Goal: Information Seeking & Learning: Understand process/instructions

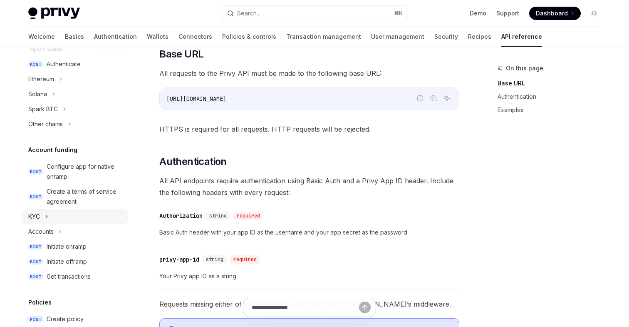
scroll to position [163, 0]
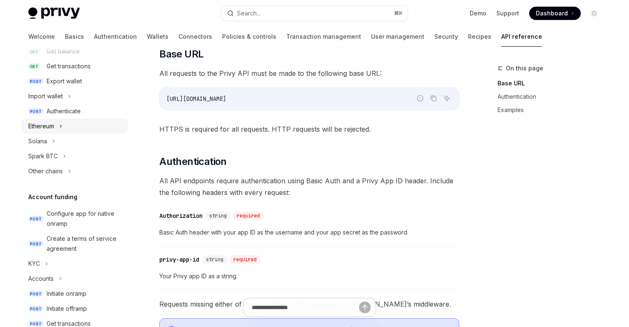
click at [55, 130] on div "Ethereum" at bounding box center [75, 126] width 107 height 15
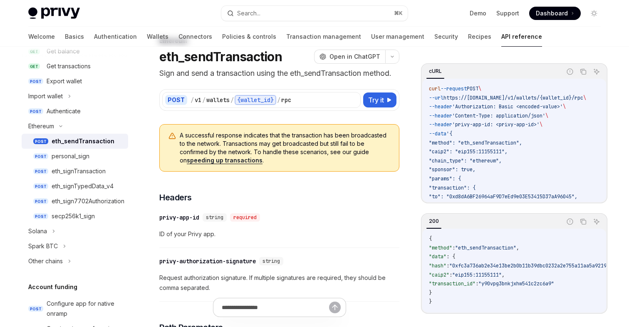
scroll to position [61, 0]
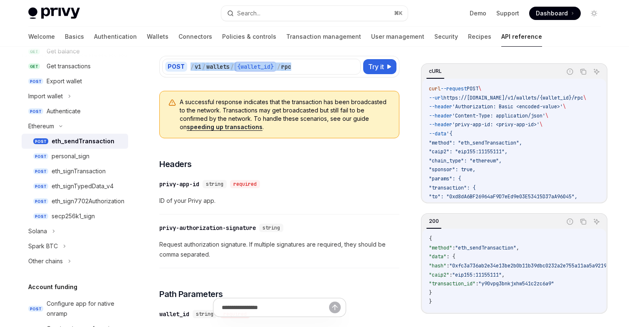
drag, startPoint x: 304, startPoint y: 67, endPoint x: 189, endPoint y: 67, distance: 115.3
click at [189, 67] on div "POST / v1 / wallets / {wallet_id} / rpc" at bounding box center [261, 67] width 199 height 16
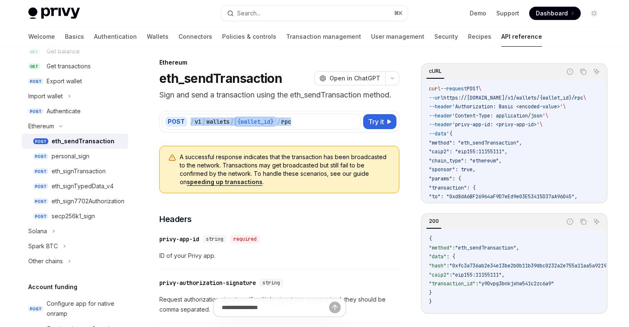
scroll to position [0, 0]
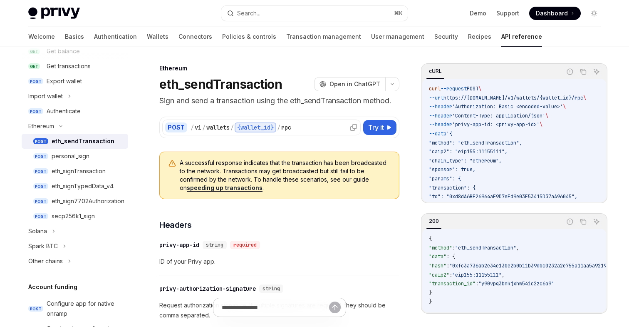
click at [305, 123] on div "/ v1 / wallets / {wallet_id} / rpc" at bounding box center [274, 127] width 167 height 10
click at [81, 155] on div "personal_sign" at bounding box center [71, 156] width 38 height 10
type textarea "*"
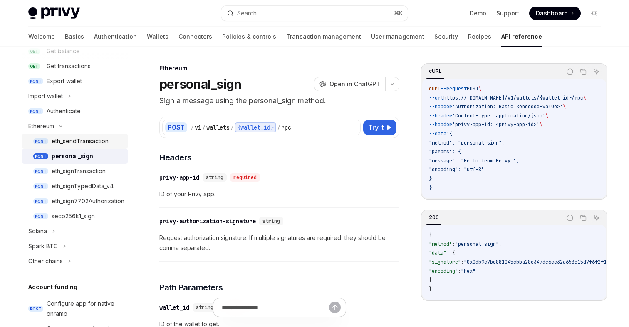
click at [87, 144] on div "eth_sendTransaction" at bounding box center [80, 141] width 57 height 10
click at [84, 135] on link "POST eth_sendTransaction" at bounding box center [75, 141] width 107 height 15
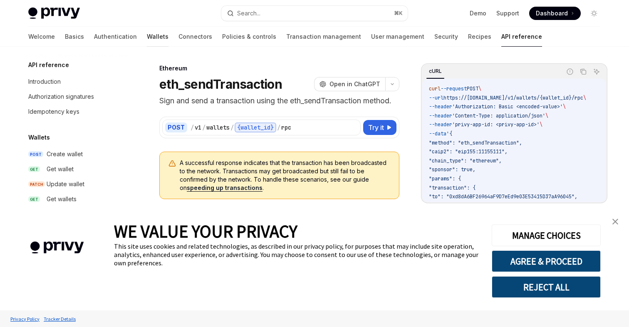
click at [147, 37] on link "Wallets" at bounding box center [158, 37] width 22 height 20
click at [68, 155] on div "Create wallet" at bounding box center [65, 154] width 36 height 10
click at [70, 164] on div "Get wallet" at bounding box center [60, 169] width 27 height 10
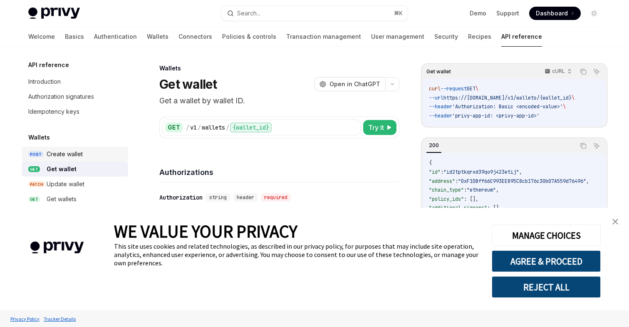
click at [63, 155] on div "Create wallet" at bounding box center [65, 154] width 36 height 10
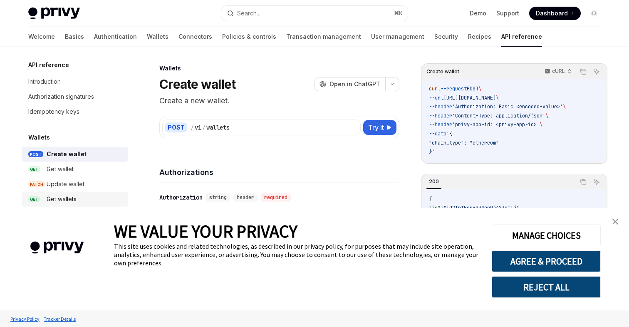
click at [60, 197] on div "Get wallets" at bounding box center [62, 199] width 30 height 10
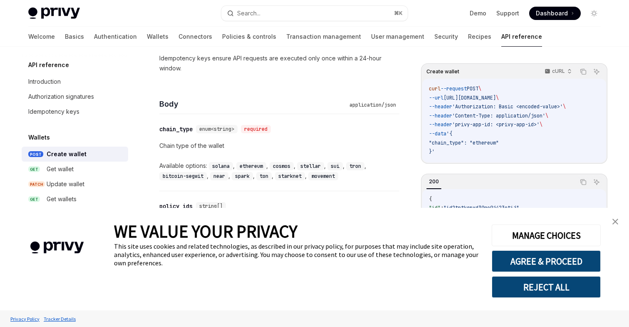
scroll to position [307, 0]
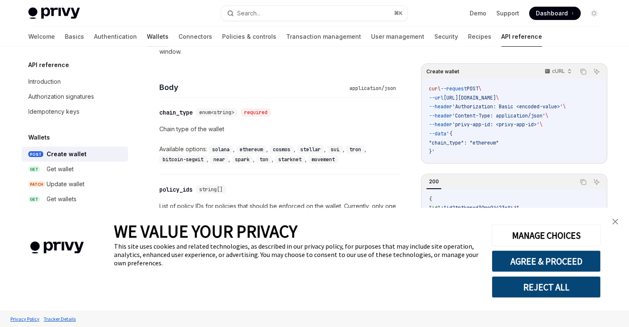
click at [147, 39] on link "Wallets" at bounding box center [158, 37] width 22 height 20
click at [147, 35] on link "Wallets" at bounding box center [158, 37] width 22 height 20
click at [147, 37] on link "Wallets" at bounding box center [158, 37] width 22 height 20
click at [147, 38] on link "Wallets" at bounding box center [158, 37] width 22 height 20
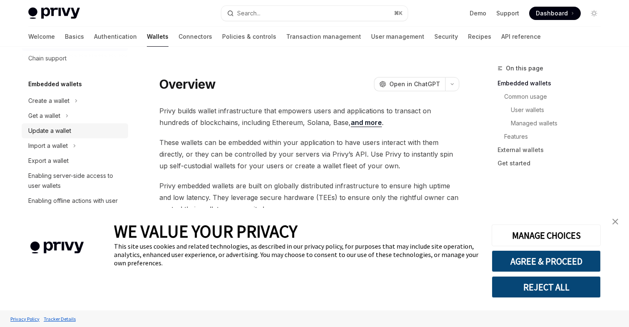
scroll to position [65, 0]
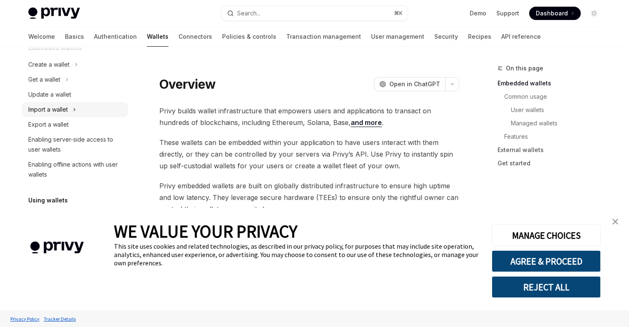
click at [56, 110] on div "Import a wallet" at bounding box center [48, 109] width 40 height 10
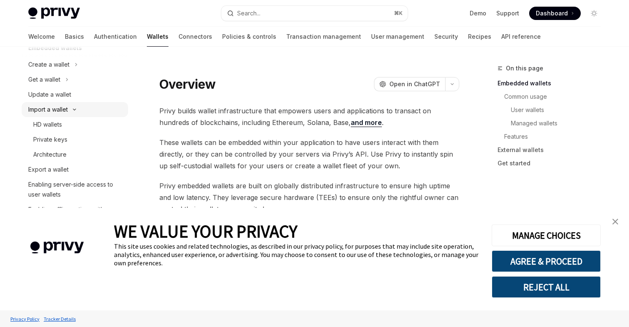
click at [59, 111] on div "Import a wallet" at bounding box center [48, 109] width 40 height 10
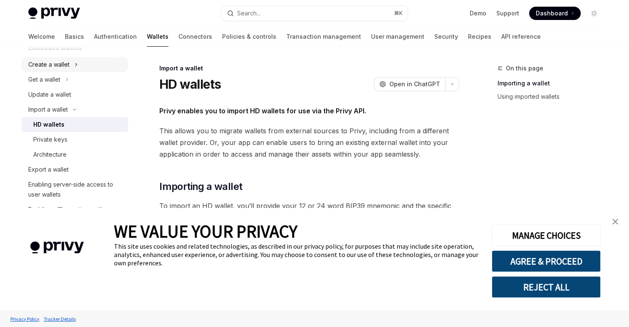
click at [66, 62] on div "Create a wallet" at bounding box center [48, 65] width 41 height 10
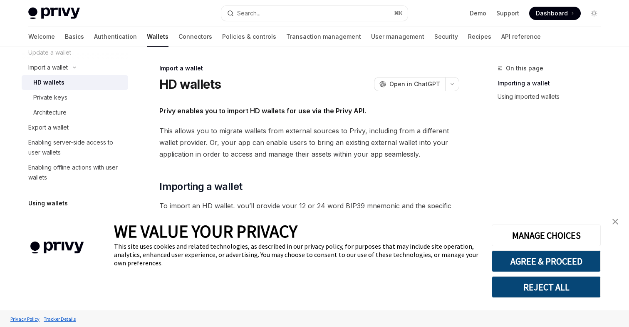
scroll to position [144, 0]
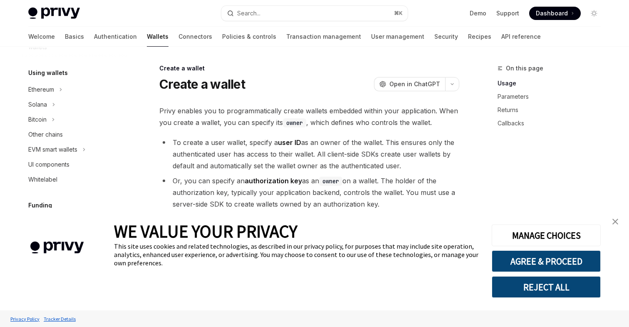
scroll to position [268, 0]
click at [49, 89] on div "Ethereum" at bounding box center [41, 88] width 26 height 10
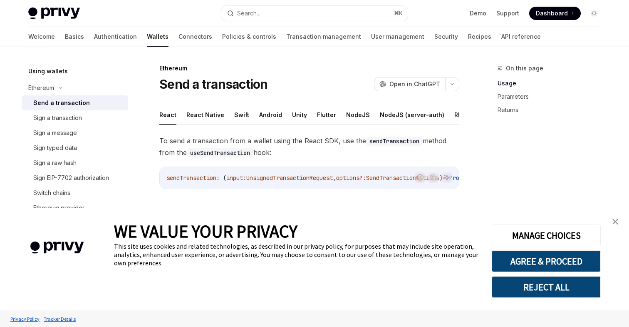
click at [67, 105] on div "Send a transaction" at bounding box center [61, 103] width 57 height 10
click at [270, 117] on button "Android" at bounding box center [270, 115] width 23 height 20
type textarea "*"
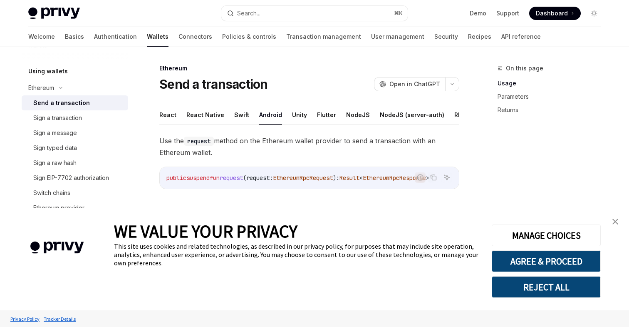
click at [360, 179] on span "Result" at bounding box center [350, 177] width 20 height 7
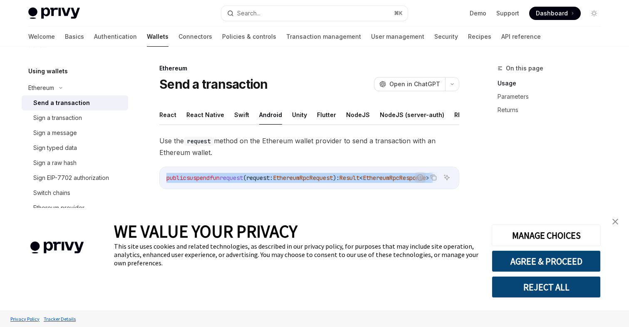
click at [360, 179] on span "Result" at bounding box center [350, 177] width 20 height 7
click at [331, 178] on span "EthereumRpcRequest" at bounding box center [303, 177] width 60 height 7
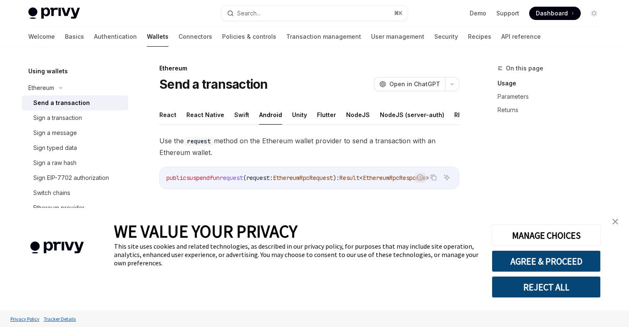
click at [324, 178] on span "EthereumRpcRequest" at bounding box center [303, 177] width 60 height 7
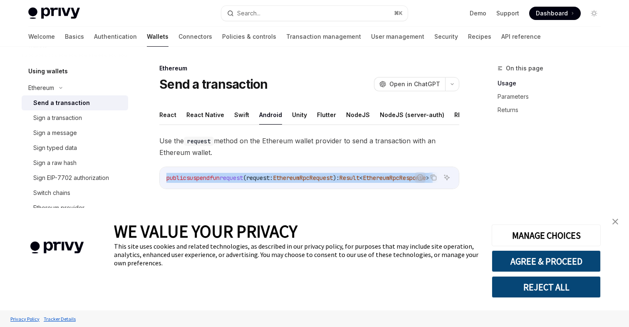
click at [324, 178] on span "EthereumRpcRequest" at bounding box center [303, 177] width 60 height 7
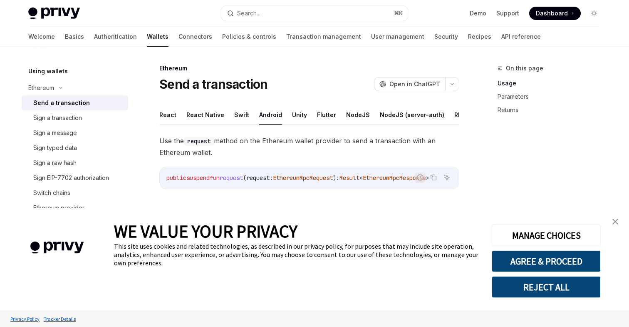
click at [340, 178] on span "):" at bounding box center [336, 177] width 7 height 7
click at [397, 178] on span "EthereumRpcResponse" at bounding box center [394, 177] width 63 height 7
click at [389, 179] on span "EthereumRpcResponse" at bounding box center [394, 177] width 63 height 7
click at [329, 177] on span "EthereumRpcRequest" at bounding box center [303, 177] width 60 height 7
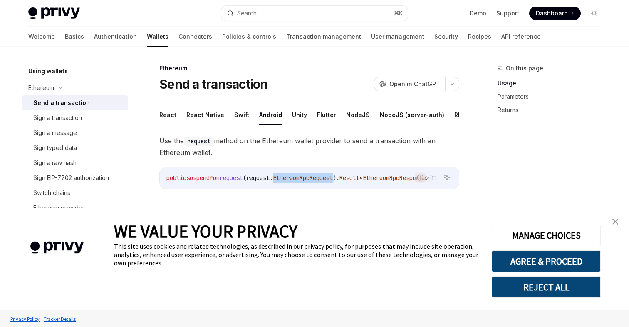
click at [329, 177] on span "EthereumRpcRequest" at bounding box center [303, 177] width 60 height 7
click at [303, 178] on span "EthereumRpcRequest" at bounding box center [303, 177] width 60 height 7
click at [373, 140] on span "Use the request method on the Ethereum wallet provider to send a transaction wi…" at bounding box center [309, 146] width 300 height 23
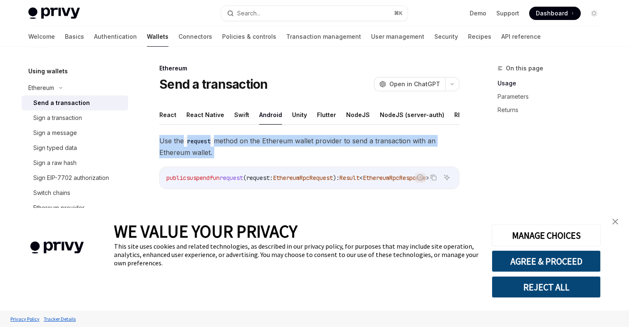
click at [373, 140] on span "Use the request method on the Ethereum wallet provider to send a transaction wi…" at bounding box center [309, 146] width 300 height 23
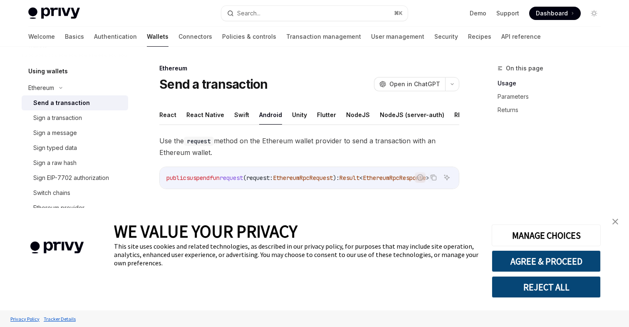
click at [305, 150] on span "Use the request method on the Ethereum wallet provider to send a transaction wi…" at bounding box center [309, 146] width 300 height 23
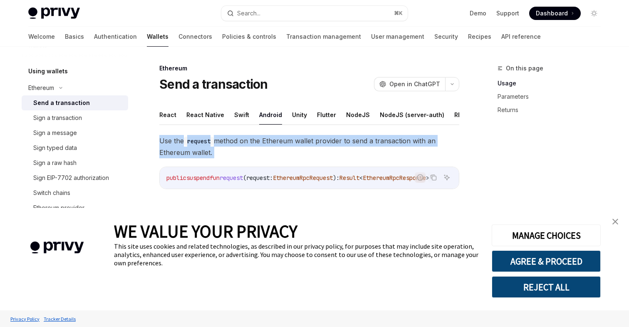
drag, startPoint x: 223, startPoint y: 151, endPoint x: 162, endPoint y: 142, distance: 61.8
click at [162, 142] on span "Use the request method on the Ethereum wallet provider to send a transaction wi…" at bounding box center [309, 146] width 300 height 23
drag, startPoint x: 159, startPoint y: 140, endPoint x: 214, endPoint y: 154, distance: 56.9
click at [214, 154] on span "Use the request method on the Ethereum wallet provider to send a transaction wi…" at bounding box center [309, 146] width 300 height 23
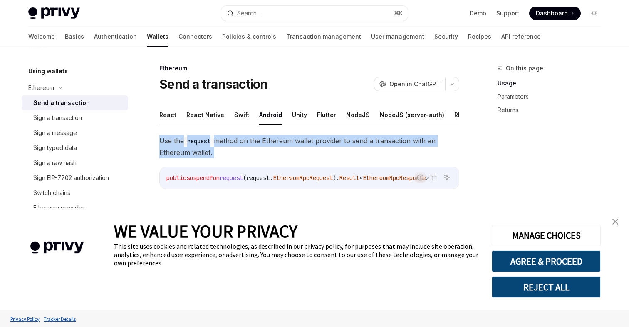
click at [214, 154] on span "Use the request method on the Ethereum wallet provider to send a transaction wi…" at bounding box center [309, 146] width 300 height 23
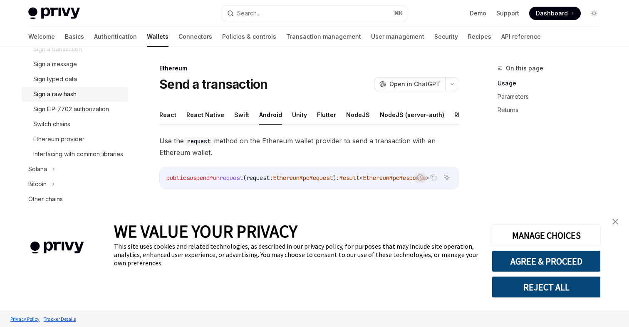
scroll to position [348, 0]
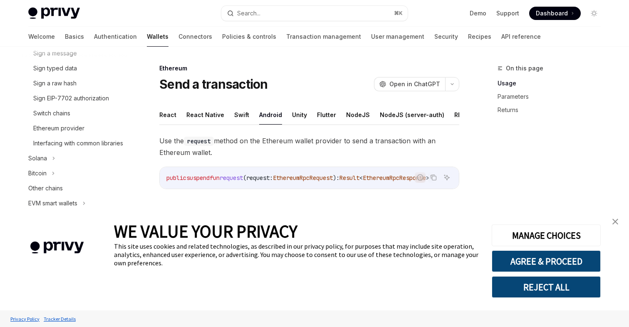
drag, startPoint x: 219, startPoint y: 154, endPoint x: 159, endPoint y: 142, distance: 61.0
click at [159, 142] on span "Use the request method on the Ethereum wallet provider to send a transaction wi…" at bounding box center [309, 146] width 300 height 23
copy span "Use the request method on the Ethereum wallet provider to send a transaction wi…"
click at [224, 153] on span "Use the request method on the Ethereum wallet provider to send a transaction wi…" at bounding box center [309, 146] width 300 height 23
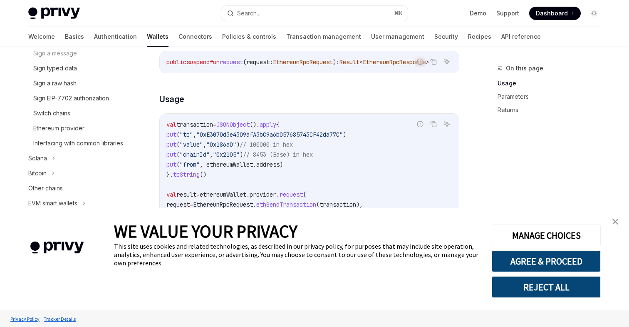
scroll to position [149, 0]
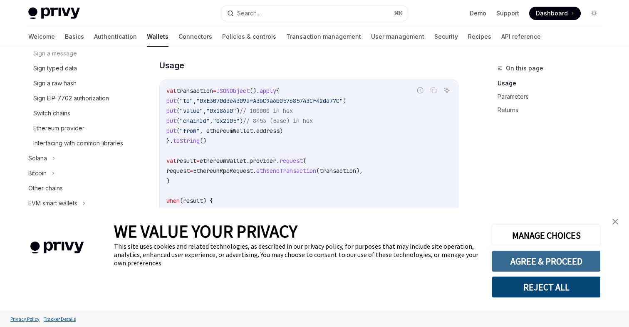
click at [550, 264] on button "AGREE & PROCEED" at bounding box center [546, 261] width 109 height 22
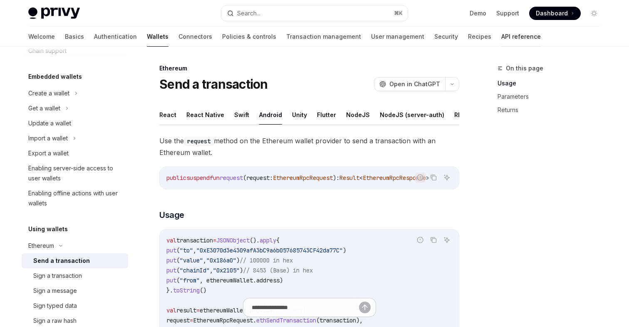
click at [502, 35] on link "API reference" at bounding box center [522, 37] width 40 height 20
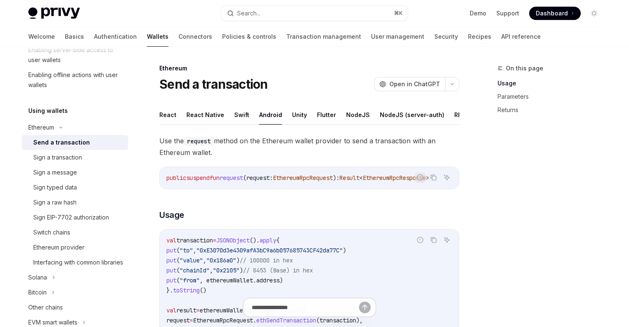
scroll to position [238, 0]
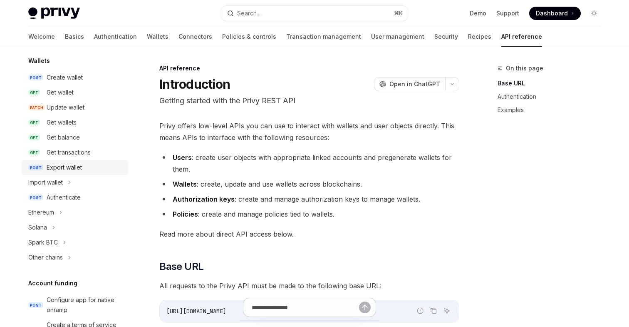
scroll to position [132, 0]
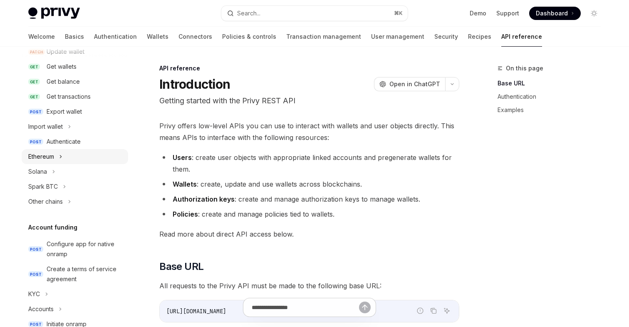
click at [52, 159] on div "Ethereum" at bounding box center [41, 156] width 26 height 10
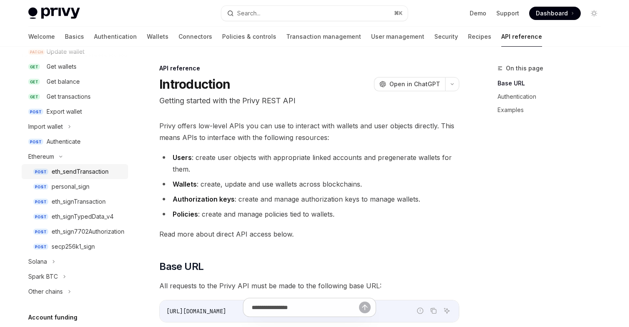
click at [94, 171] on div "eth_sendTransaction" at bounding box center [80, 171] width 57 height 10
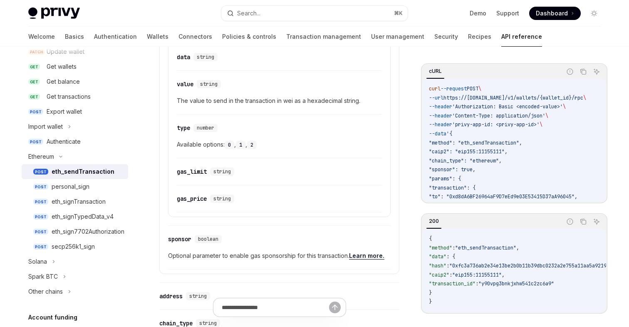
scroll to position [661, 0]
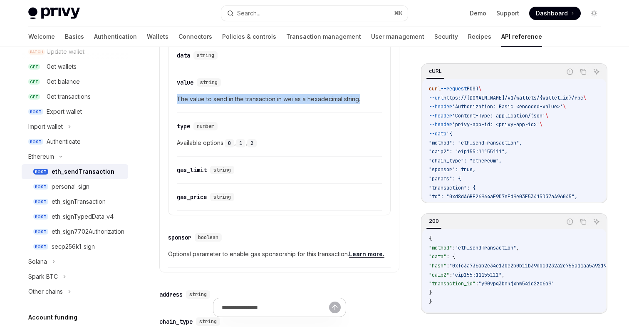
drag, startPoint x: 370, startPoint y: 99, endPoint x: 177, endPoint y: 97, distance: 192.7
click at [177, 97] on span "The value to send in the transaction in wei as a hexadecimal string." at bounding box center [279, 99] width 205 height 10
copy span "The value to send in the transaction in wei as a hexadecimal string."
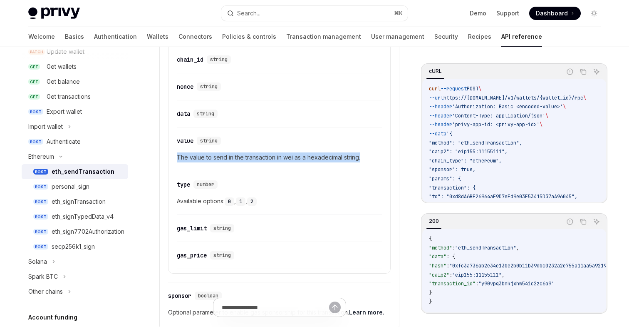
scroll to position [613, 0]
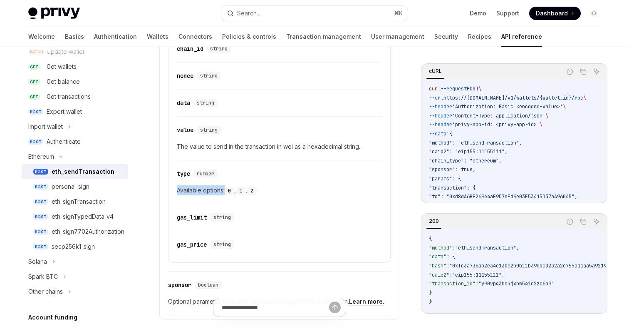
drag, startPoint x: 226, startPoint y: 191, endPoint x: 176, endPoint y: 191, distance: 49.1
click at [177, 191] on span "Available options: 0 , 1 , 2" at bounding box center [279, 190] width 205 height 10
click at [87, 190] on div "personal_sign" at bounding box center [71, 186] width 38 height 10
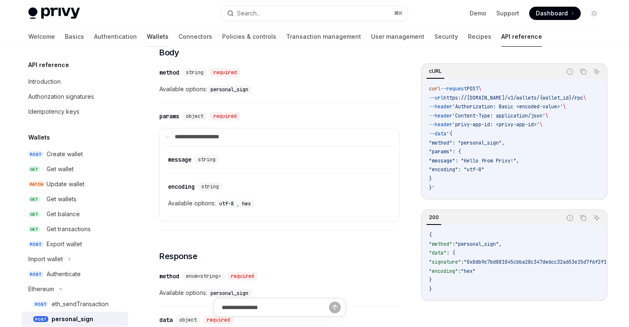
click at [147, 39] on link "Wallets" at bounding box center [158, 37] width 22 height 20
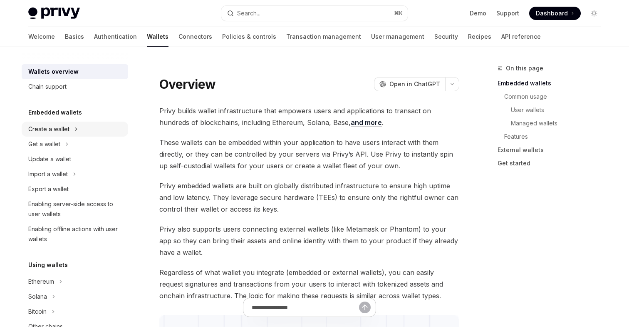
click at [61, 130] on div "Create a wallet" at bounding box center [48, 129] width 41 height 10
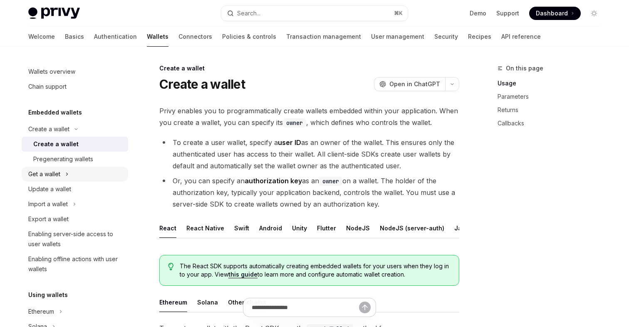
click at [52, 177] on div "Get a wallet" at bounding box center [44, 174] width 32 height 10
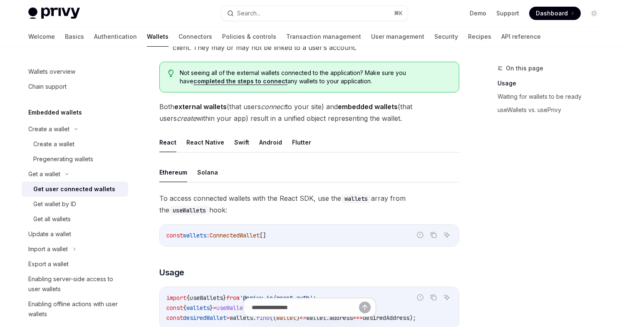
scroll to position [198, 0]
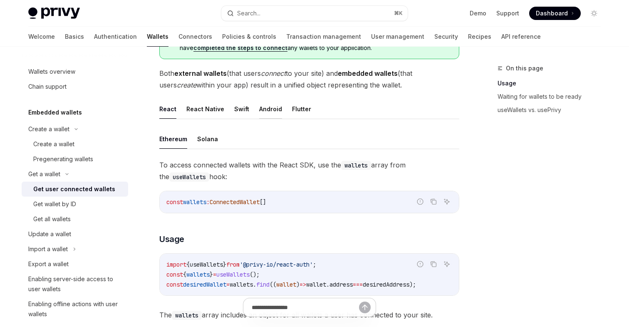
click at [263, 105] on button "Android" at bounding box center [270, 109] width 23 height 20
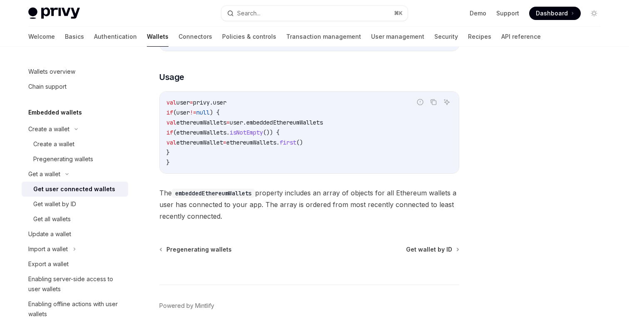
scroll to position [390, 0]
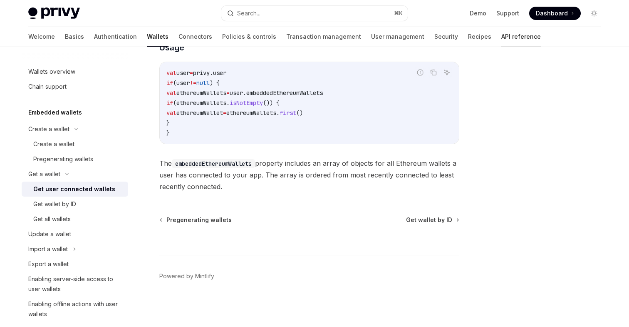
click at [502, 37] on link "API reference" at bounding box center [522, 37] width 40 height 20
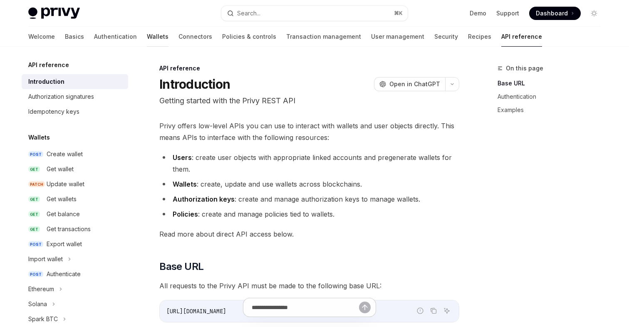
click at [147, 37] on link "Wallets" at bounding box center [158, 37] width 22 height 20
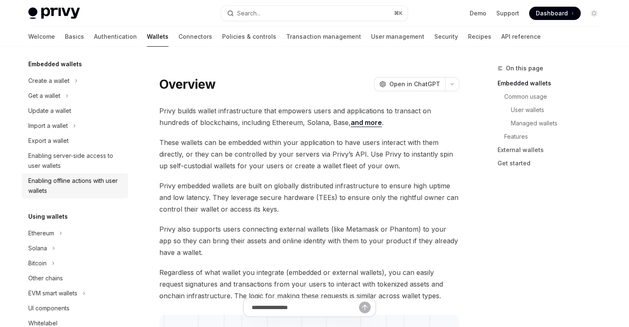
scroll to position [57, 0]
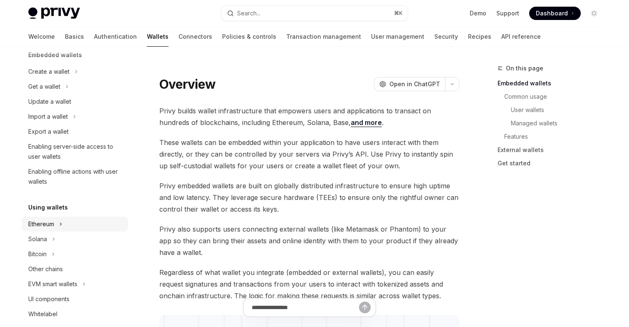
click at [52, 225] on div "Ethereum" at bounding box center [41, 224] width 26 height 10
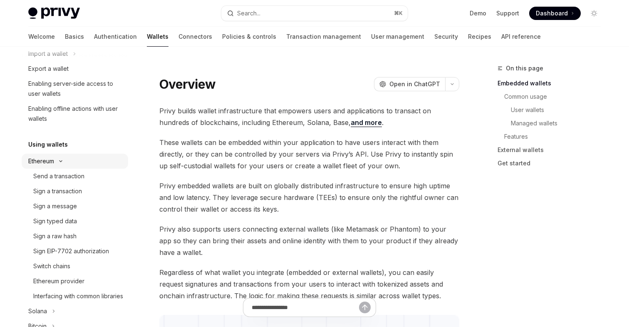
scroll to position [140, 0]
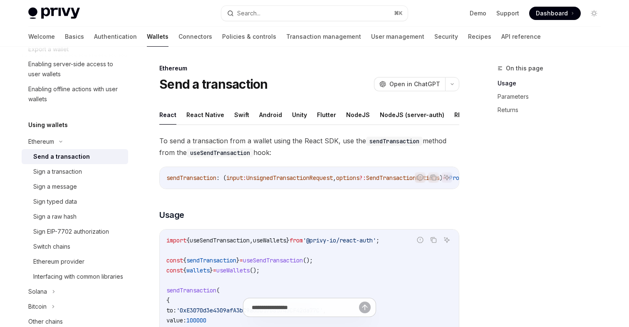
click at [79, 161] on div "Send a transaction" at bounding box center [61, 156] width 57 height 10
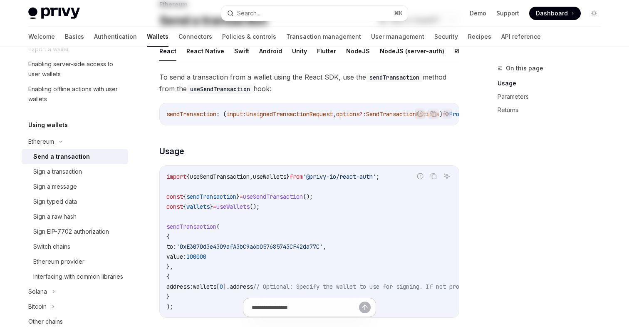
scroll to position [83, 0]
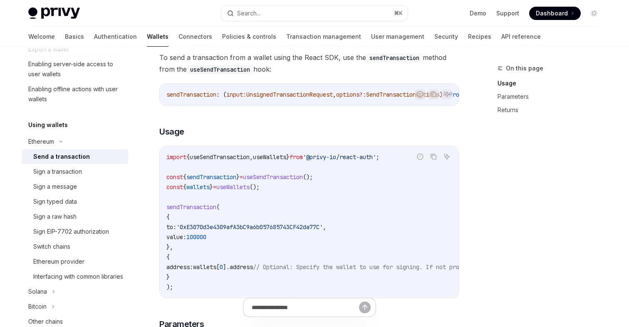
click at [304, 94] on span "UnsignedTransactionRequest" at bounding box center [289, 94] width 87 height 7
click at [353, 94] on span "options" at bounding box center [347, 94] width 23 height 7
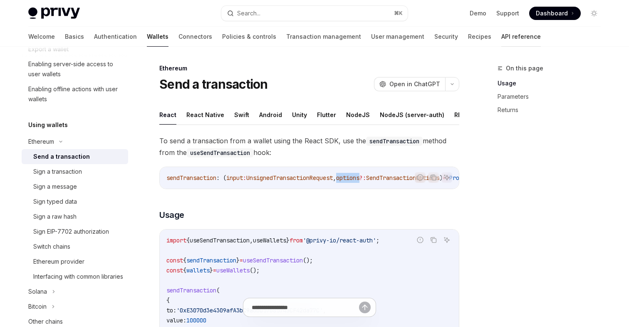
click at [502, 39] on link "API reference" at bounding box center [522, 37] width 40 height 20
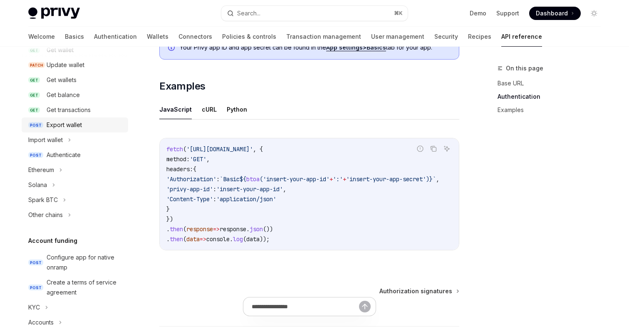
scroll to position [147, 0]
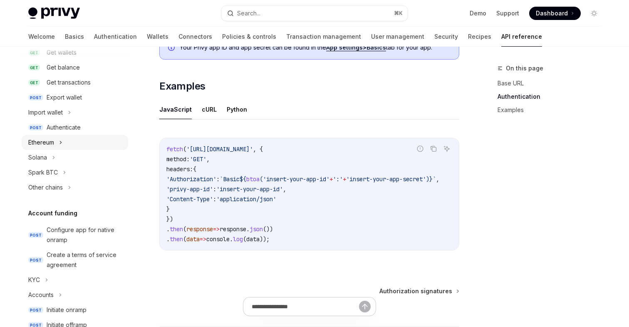
click at [48, 144] on div "Ethereum" at bounding box center [41, 142] width 26 height 10
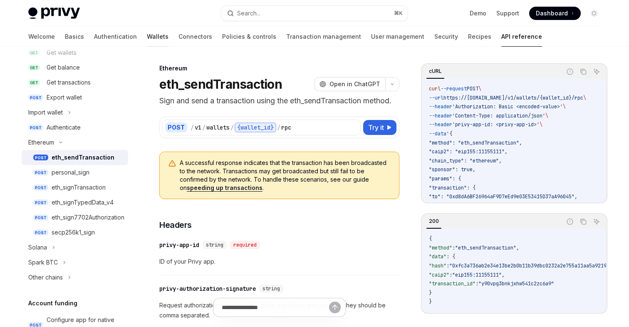
click at [147, 39] on link "Wallets" at bounding box center [158, 37] width 22 height 20
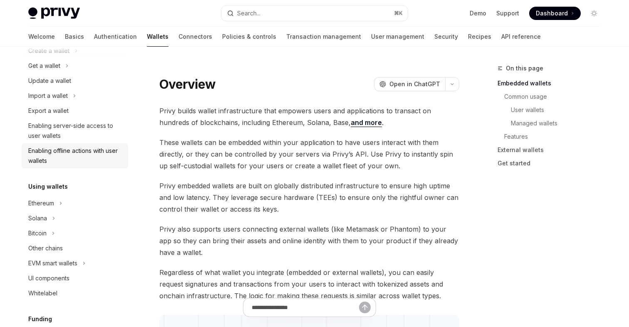
scroll to position [113, 0]
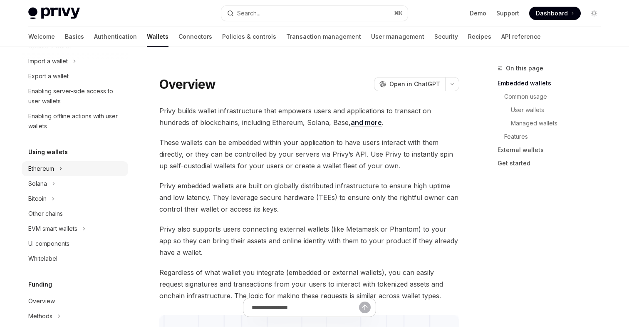
click at [49, 169] on div "Ethereum" at bounding box center [41, 169] width 26 height 10
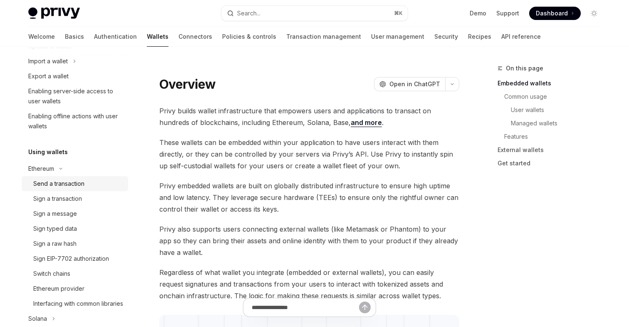
click at [67, 187] on div "Send a transaction" at bounding box center [58, 184] width 51 height 10
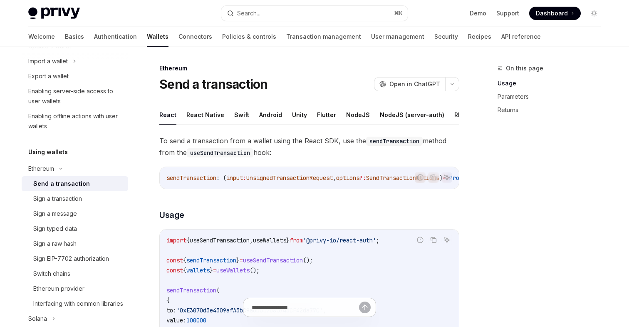
drag, startPoint x: 281, startPoint y: 152, endPoint x: 159, endPoint y: 139, distance: 122.7
click at [159, 139] on span "To send a transaction from a wallet using the React SDK, use the sendTransactio…" at bounding box center [309, 146] width 300 height 23
drag, startPoint x: 159, startPoint y: 139, endPoint x: 287, endPoint y: 150, distance: 127.9
click at [287, 150] on span "To send a transaction from a wallet using the React SDK, use the sendTransactio…" at bounding box center [309, 146] width 300 height 23
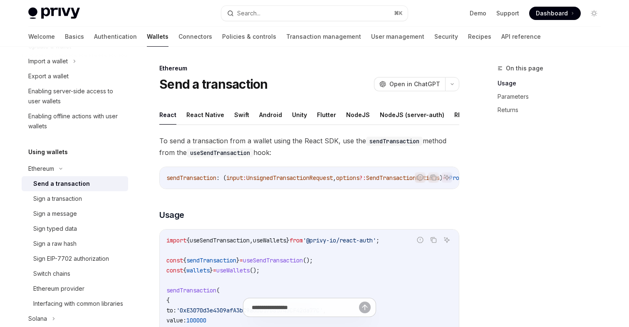
click at [287, 150] on span "To send a transaction from a wallet using the React SDK, use the sendTransactio…" at bounding box center [309, 146] width 300 height 23
drag, startPoint x: 287, startPoint y: 150, endPoint x: 160, endPoint y: 140, distance: 126.9
click at [160, 140] on span "To send a transaction from a wallet using the React SDK, use the sendTransactio…" at bounding box center [309, 146] width 300 height 23
drag, startPoint x: 160, startPoint y: 140, endPoint x: 288, endPoint y: 150, distance: 128.2
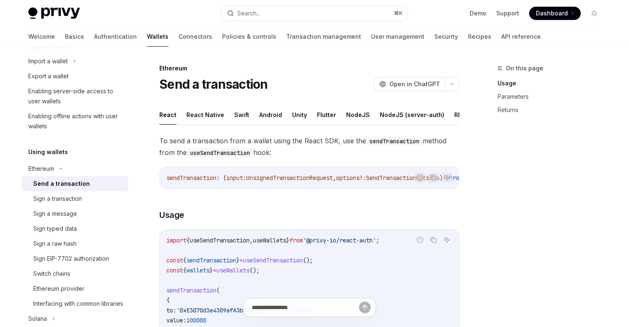
click at [288, 150] on span "To send a transaction from a wallet using the React SDK, use the sendTransactio…" at bounding box center [309, 146] width 300 height 23
drag, startPoint x: 288, startPoint y: 150, endPoint x: 160, endPoint y: 139, distance: 128.6
click at [160, 139] on span "To send a transaction from a wallet using the React SDK, use the sendTransactio…" at bounding box center [309, 146] width 300 height 23
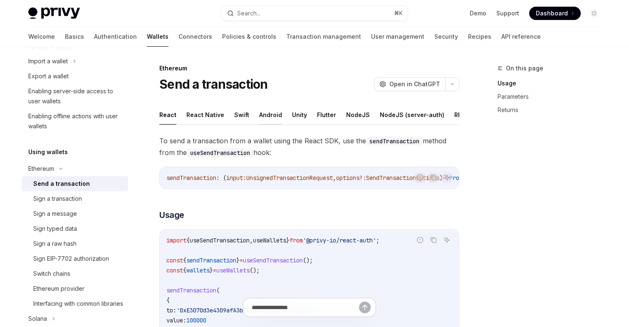
click at [267, 114] on button "Android" at bounding box center [270, 115] width 23 height 20
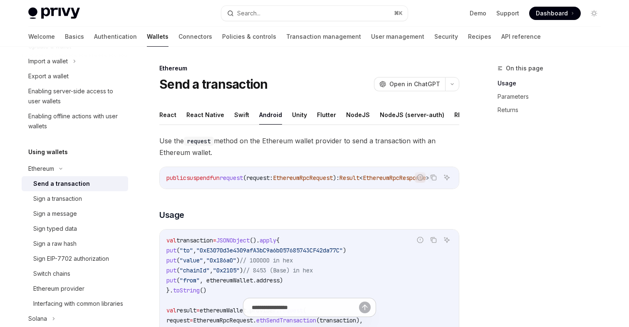
drag, startPoint x: 283, startPoint y: 188, endPoint x: 374, endPoint y: 189, distance: 90.7
click at [375, 189] on div "public suspend fun request (request: EthereumRpcRequest ): Result < EthereumRpc…" at bounding box center [309, 178] width 299 height 22
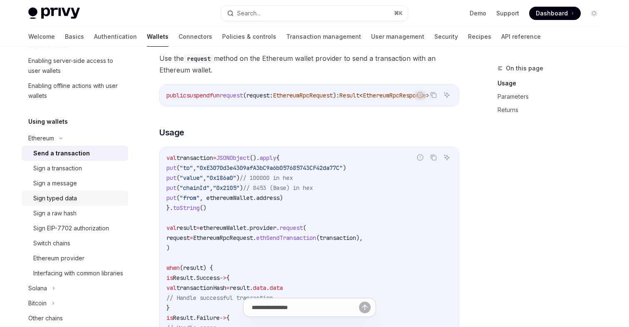
scroll to position [150, 0]
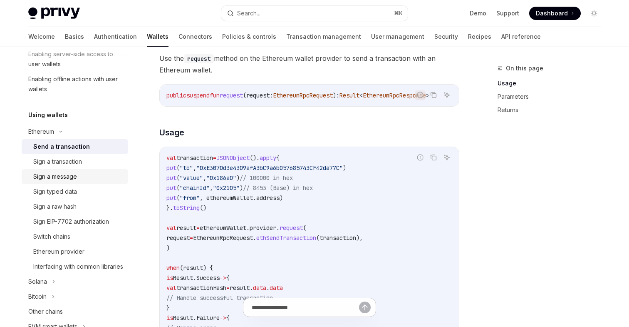
click at [64, 177] on div "Sign a message" at bounding box center [55, 176] width 44 height 10
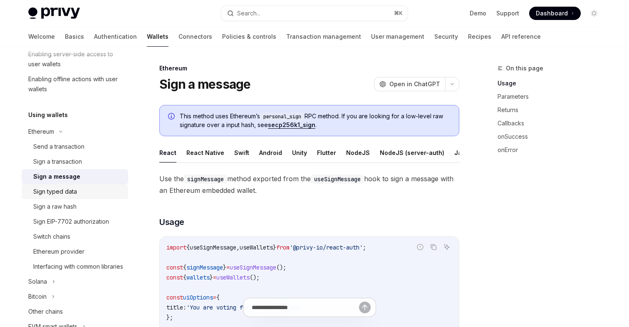
click at [62, 189] on div "Sign typed data" at bounding box center [55, 191] width 44 height 10
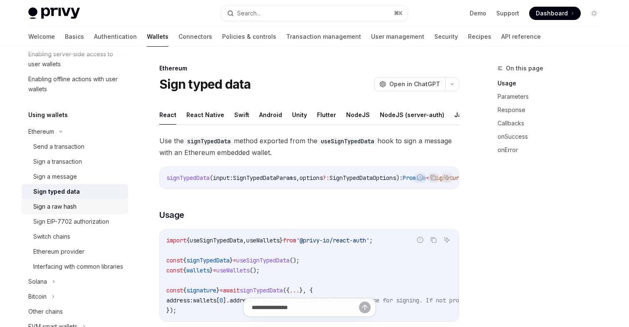
click at [71, 209] on div "Sign a raw hash" at bounding box center [54, 206] width 43 height 10
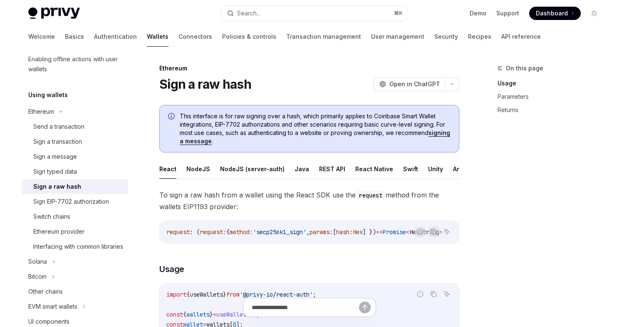
scroll to position [179, 0]
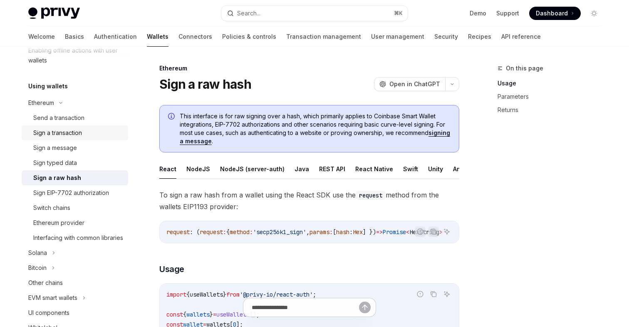
click at [61, 136] on div "Sign a transaction" at bounding box center [57, 133] width 49 height 10
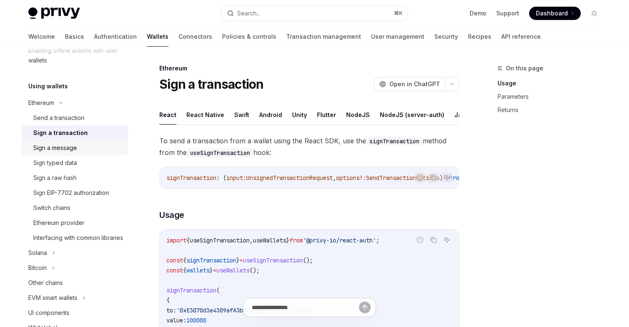
click at [59, 147] on div "Sign a message" at bounding box center [55, 148] width 44 height 10
click at [56, 161] on div "Sign typed data" at bounding box center [55, 163] width 44 height 10
click at [61, 147] on div "Sign a message" at bounding box center [55, 148] width 44 height 10
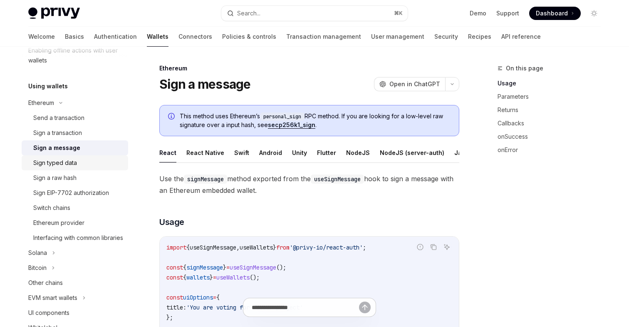
click at [62, 162] on div "Sign typed data" at bounding box center [55, 163] width 44 height 10
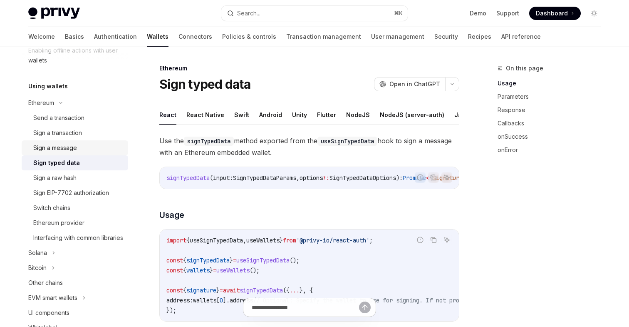
click at [60, 153] on link "Sign a message" at bounding box center [75, 147] width 107 height 15
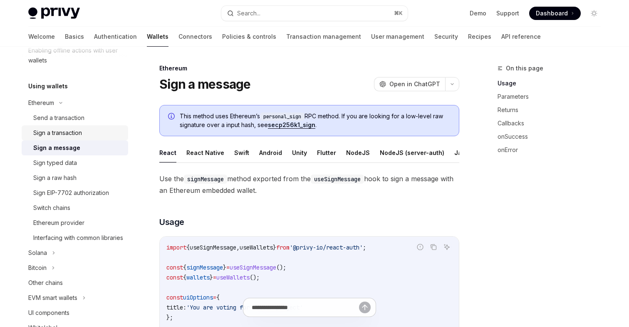
click at [71, 133] on div "Sign a transaction" at bounding box center [57, 133] width 49 height 10
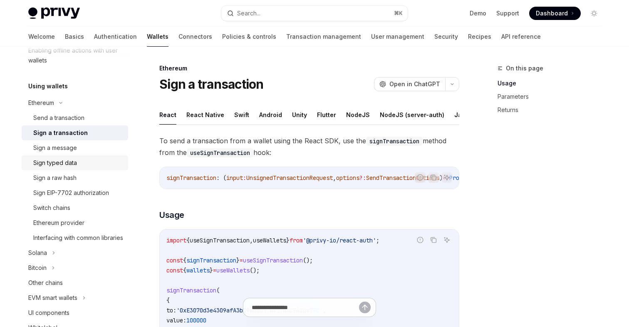
click at [60, 161] on div "Sign typed data" at bounding box center [55, 163] width 44 height 10
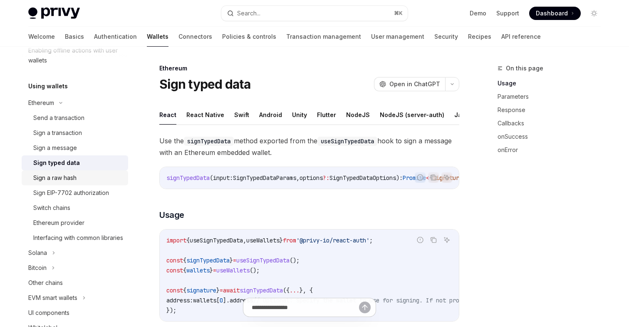
click at [60, 181] on div "Sign a raw hash" at bounding box center [54, 178] width 43 height 10
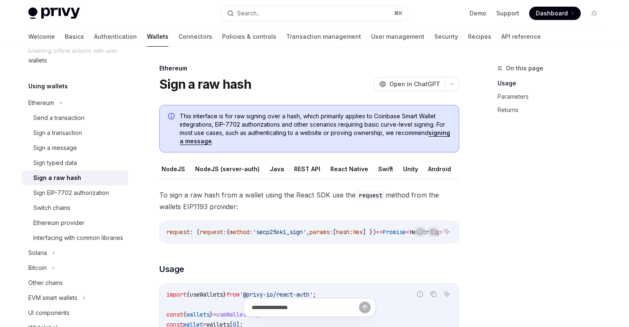
scroll to position [0, 34]
click at [419, 171] on button "Android" at bounding box center [430, 169] width 23 height 20
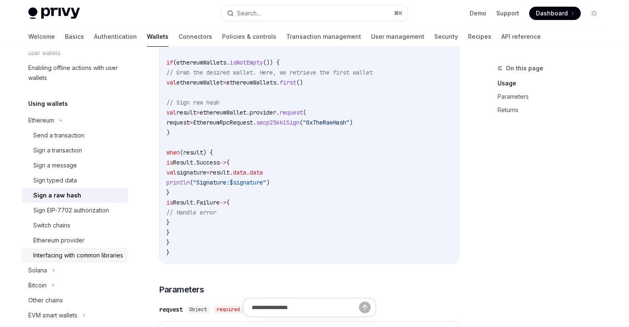
scroll to position [132, 0]
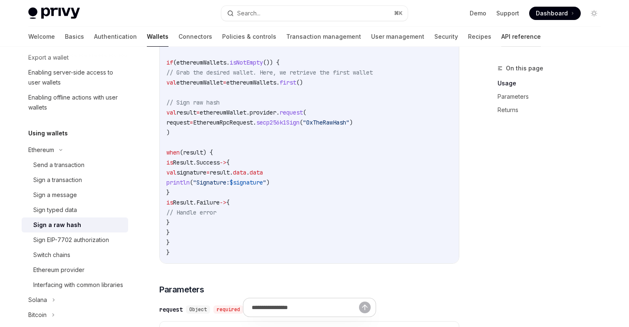
click at [502, 34] on link "API reference" at bounding box center [522, 37] width 40 height 20
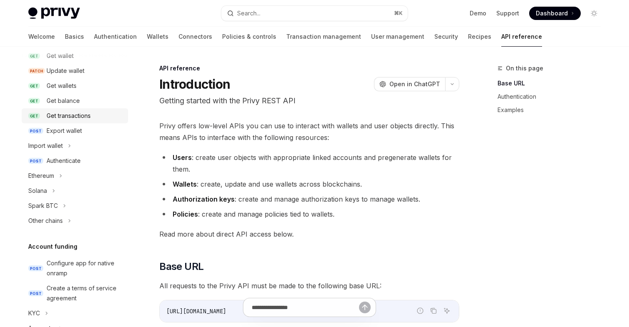
scroll to position [149, 0]
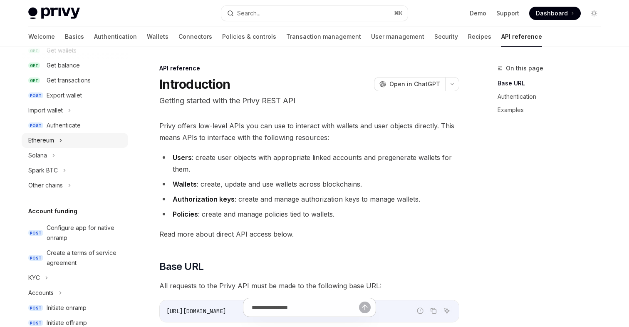
click at [58, 141] on div "Ethereum" at bounding box center [75, 140] width 107 height 15
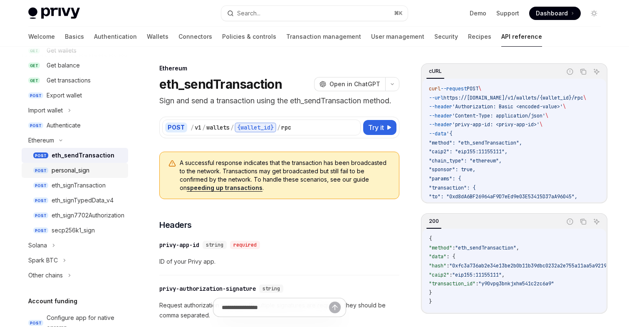
click at [80, 171] on div "personal_sign" at bounding box center [71, 170] width 38 height 10
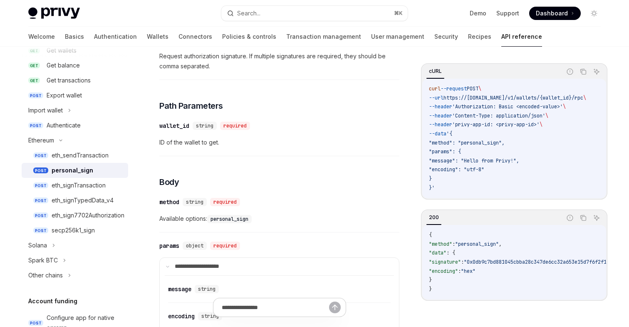
scroll to position [176, 0]
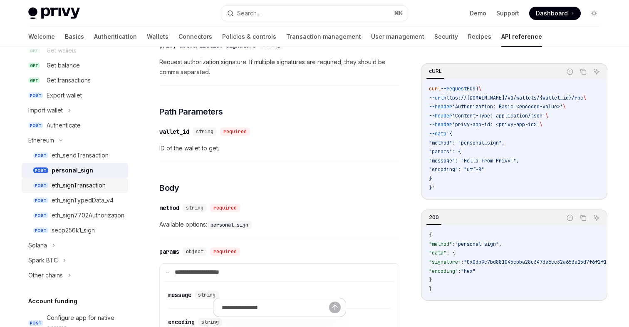
click at [92, 186] on div "eth_signTransaction" at bounding box center [79, 185] width 54 height 10
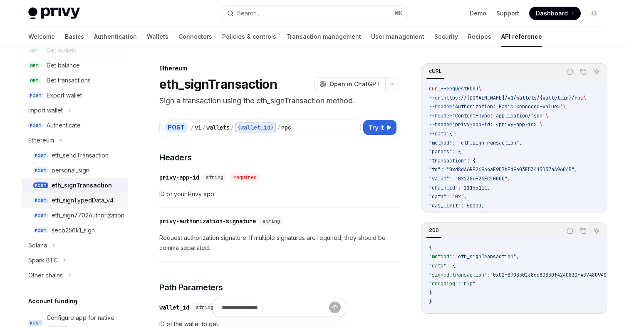
click at [84, 204] on div "eth_signTypedData_v4" at bounding box center [83, 200] width 62 height 10
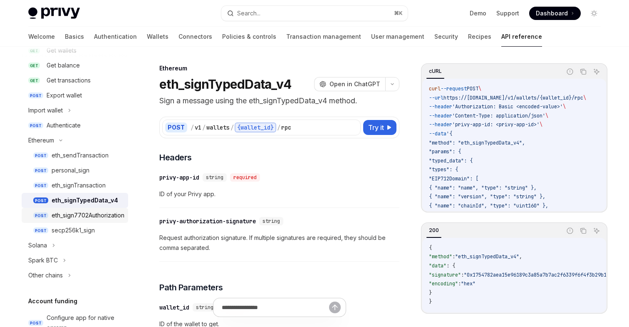
click at [100, 219] on div "eth_sign7702Authorization" at bounding box center [88, 215] width 73 height 10
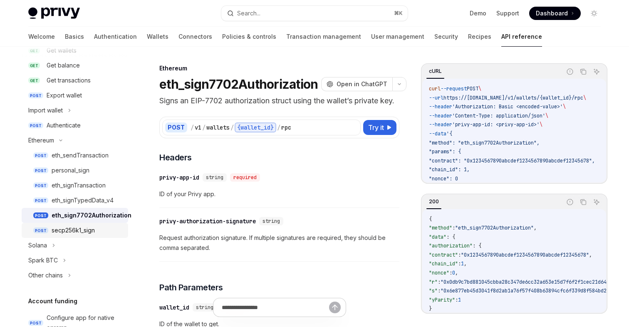
click at [76, 233] on div "secp256k1_sign" at bounding box center [73, 230] width 43 height 10
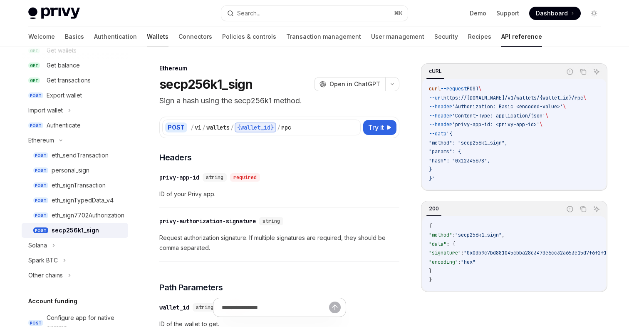
click at [147, 39] on link "Wallets" at bounding box center [158, 37] width 22 height 20
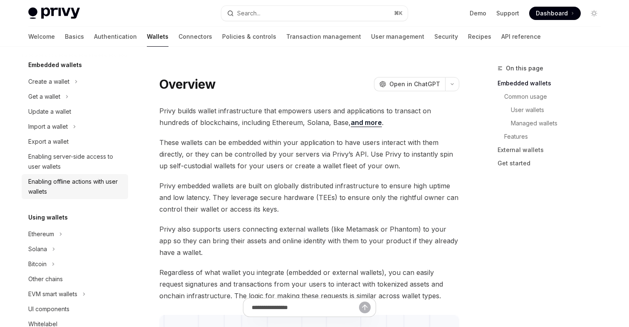
scroll to position [79, 0]
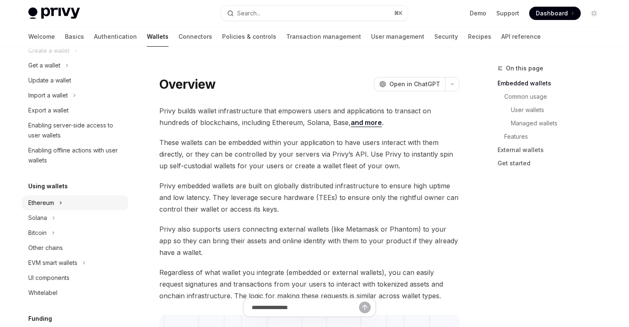
click at [60, 201] on icon at bounding box center [60, 203] width 3 height 10
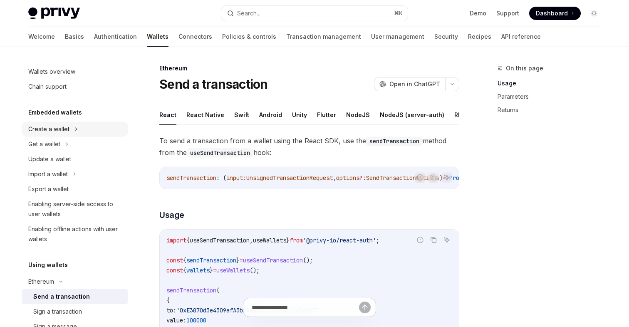
click at [65, 132] on div "Create a wallet" at bounding box center [48, 129] width 41 height 10
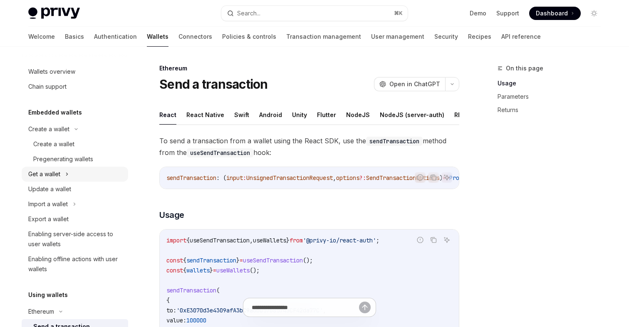
click at [57, 175] on div "Get a wallet" at bounding box center [44, 174] width 32 height 10
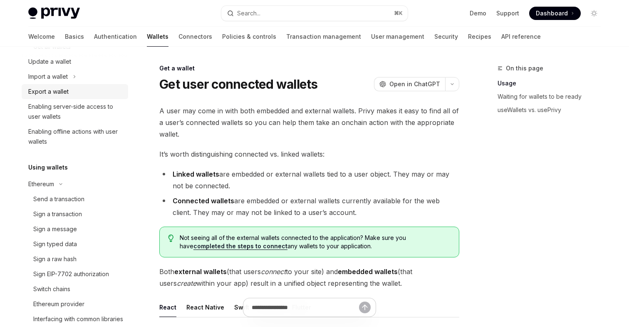
scroll to position [180, 0]
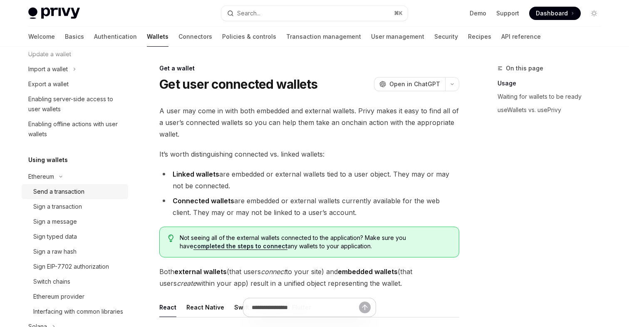
click at [57, 194] on div "Send a transaction" at bounding box center [58, 191] width 51 height 10
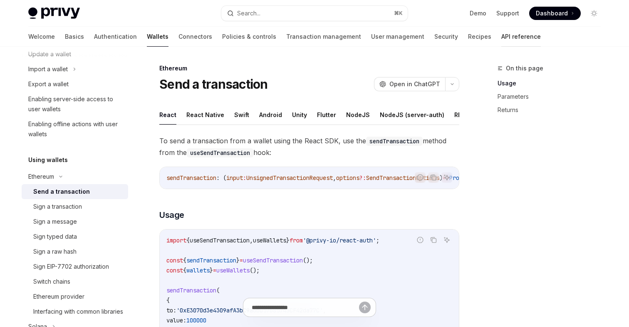
click at [502, 34] on link "API reference" at bounding box center [522, 37] width 40 height 20
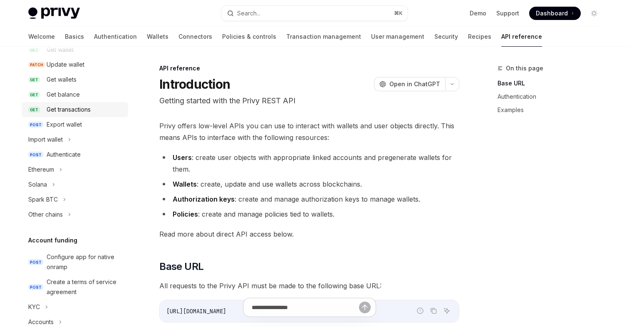
scroll to position [132, 0]
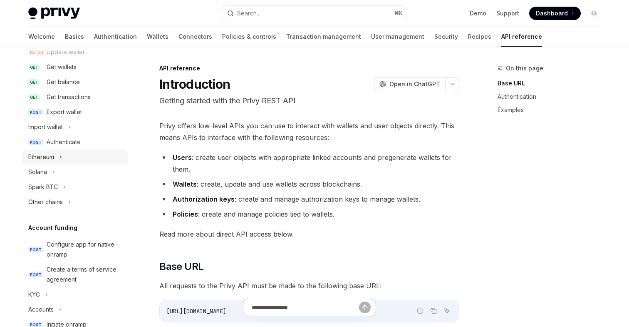
click at [53, 158] on div "Ethereum" at bounding box center [41, 157] width 26 height 10
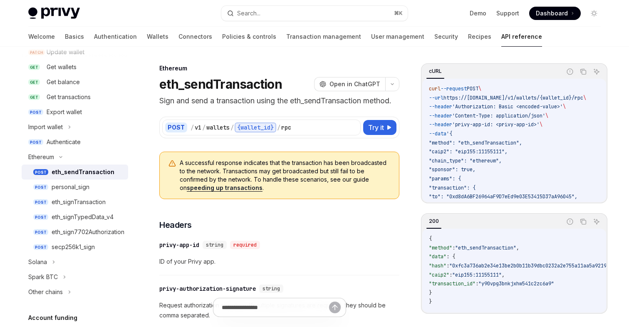
click at [89, 174] on div "eth_sendTransaction" at bounding box center [83, 172] width 63 height 10
click at [77, 204] on div "eth_signTransaction" at bounding box center [79, 202] width 54 height 10
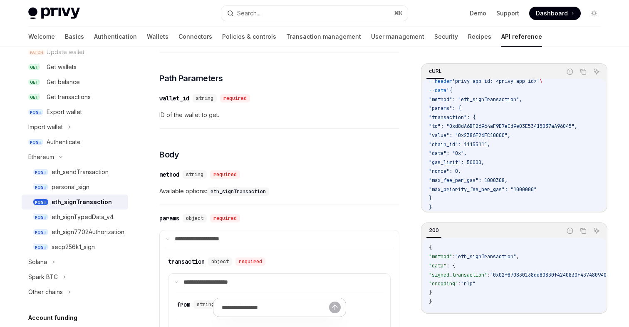
scroll to position [260, 0]
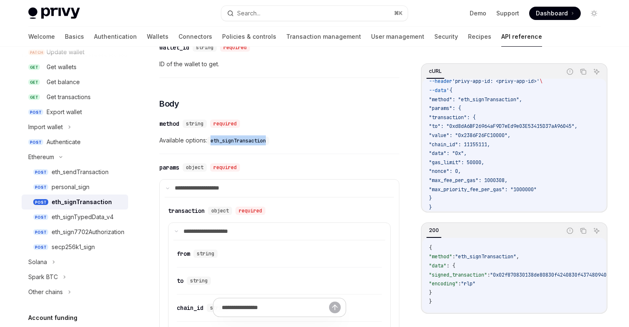
drag, startPoint x: 213, startPoint y: 141, endPoint x: 274, endPoint y: 141, distance: 61.2
click at [274, 141] on span "Available options: eth_signTransaction" at bounding box center [279, 140] width 240 height 10
drag, startPoint x: 271, startPoint y: 141, endPoint x: 206, endPoint y: 140, distance: 64.9
click at [206, 140] on span "Available options: eth_signTransaction" at bounding box center [279, 140] width 240 height 10
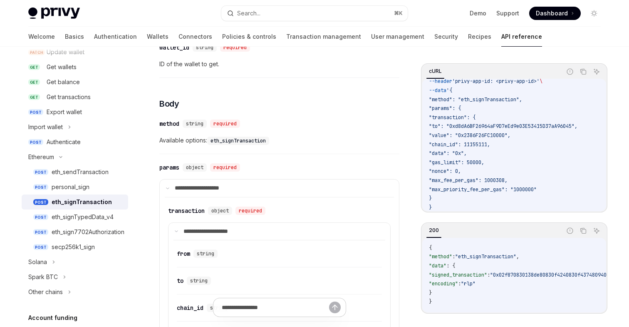
click at [212, 142] on code "eth_signTransaction" at bounding box center [238, 141] width 62 height 8
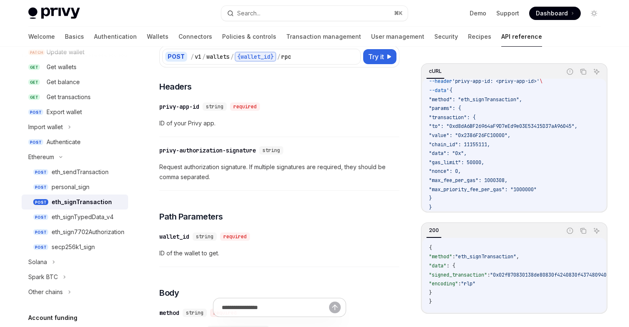
scroll to position [82, 0]
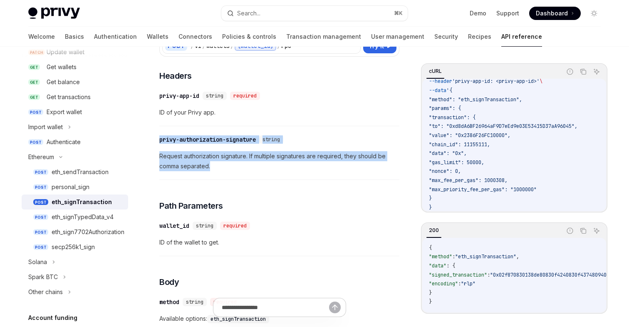
drag, startPoint x: 217, startPoint y: 168, endPoint x: 163, endPoint y: 121, distance: 72.0
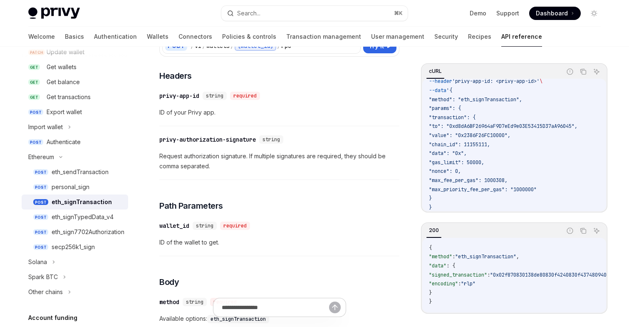
click at [202, 164] on span "Request authorization signature. If multiple signatures are required, they shou…" at bounding box center [279, 161] width 240 height 20
click at [83, 188] on div "personal_sign" at bounding box center [71, 187] width 38 height 10
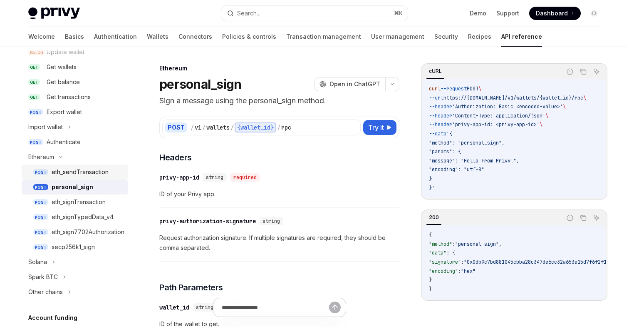
click at [91, 173] on div "eth_sendTransaction" at bounding box center [80, 172] width 57 height 10
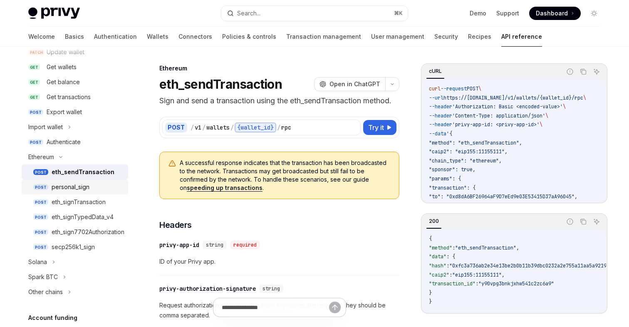
click at [70, 191] on div "personal_sign" at bounding box center [71, 187] width 38 height 10
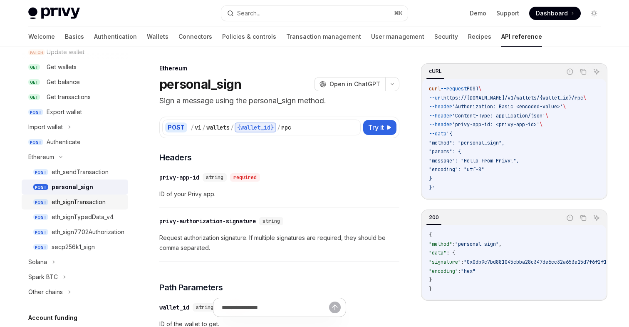
click at [63, 199] on div "eth_signTransaction" at bounding box center [79, 202] width 54 height 10
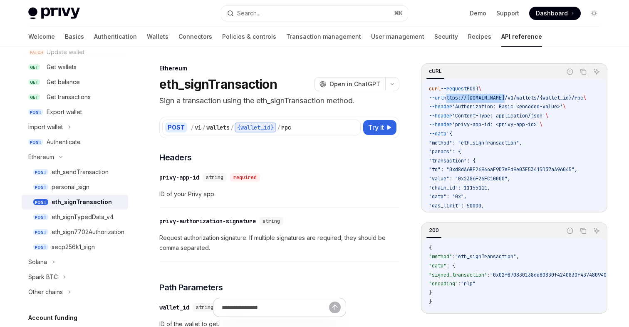
drag, startPoint x: 452, startPoint y: 98, endPoint x: 514, endPoint y: 99, distance: 61.6
click at [514, 99] on span "https://[DOMAIN_NAME]/v1/wallets/{wallet_id}/rpc" at bounding box center [514, 97] width 140 height 7
click at [147, 39] on link "Wallets" at bounding box center [158, 37] width 22 height 20
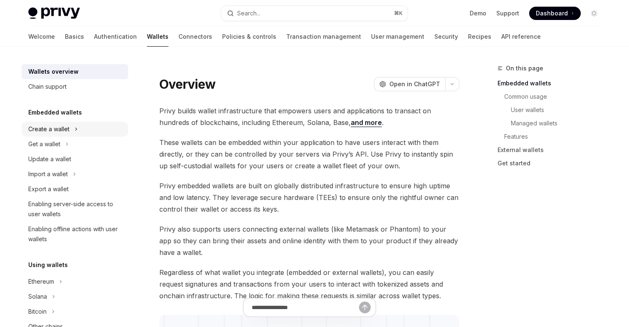
click at [61, 129] on div "Create a wallet" at bounding box center [48, 129] width 41 height 10
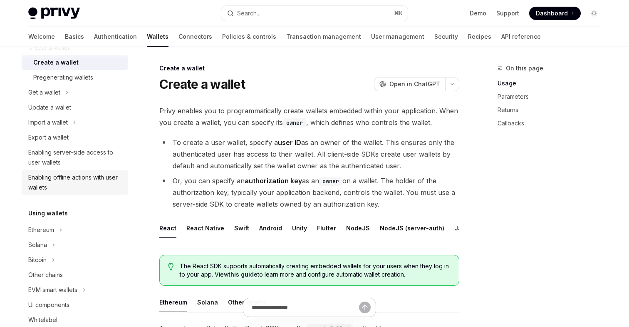
scroll to position [110, 0]
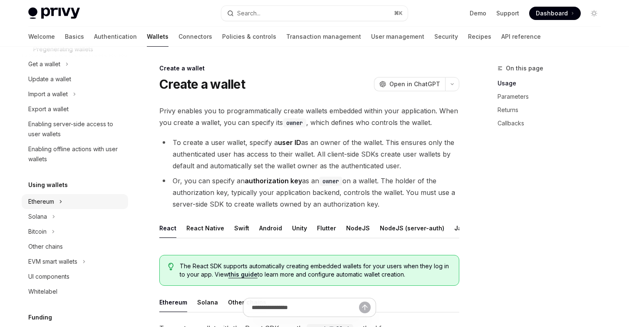
click at [60, 196] on div "Ethereum" at bounding box center [75, 201] width 107 height 15
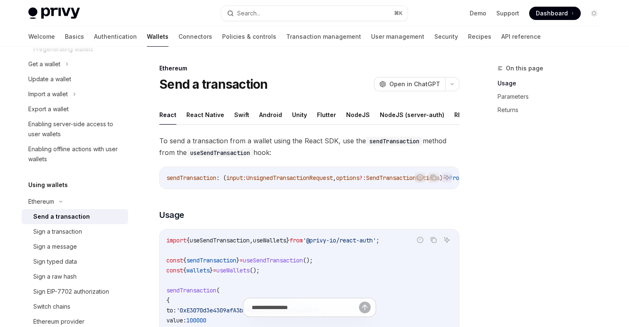
click at [62, 217] on div "Send a transaction" at bounding box center [61, 216] width 57 height 10
click at [262, 117] on button "Android" at bounding box center [270, 115] width 23 height 20
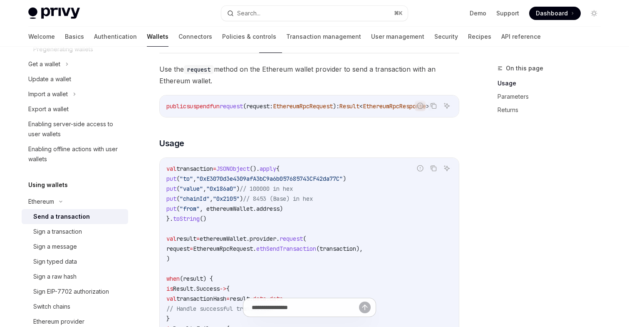
scroll to position [89, 0]
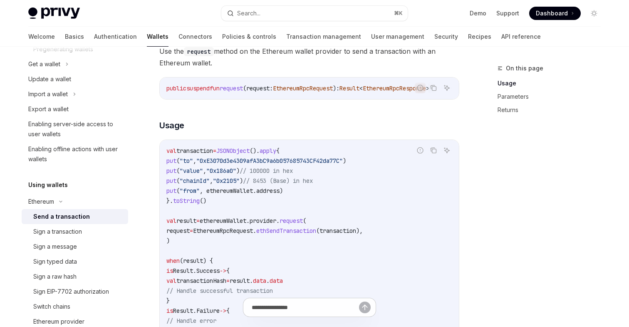
drag, startPoint x: 179, startPoint y: 165, endPoint x: 303, endPoint y: 191, distance: 125.9
click at [303, 191] on code "val transaction = JSONObject (). apply { put ( "to" , "0xE3070d3e4309afA3bC9a6b…" at bounding box center [309, 246] width 286 height 200
click at [311, 195] on code "val transaction = JSONObject (). apply { put ( "to" , "0xE3070d3e4309afA3bC9a6b…" at bounding box center [309, 246] width 286 height 200
click at [203, 174] on span ""value"" at bounding box center [191, 170] width 23 height 7
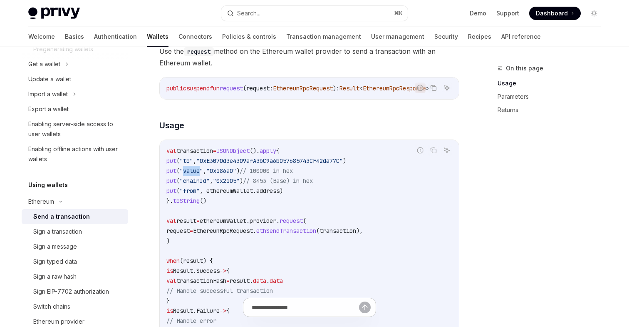
click at [203, 174] on span ""value"" at bounding box center [191, 170] width 23 height 7
click at [206, 184] on span ""chainId"" at bounding box center [195, 180] width 30 height 7
click at [200, 194] on span ""from"" at bounding box center [190, 190] width 20 height 7
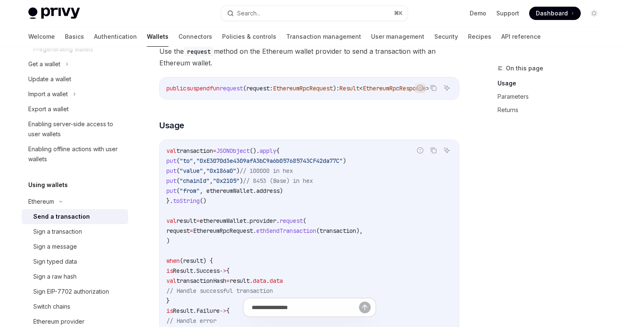
click at [323, 194] on code "val transaction = JSONObject (). apply { put ( "to" , "0xE3070d3e4309afA3bC9a6b…" at bounding box center [309, 246] width 286 height 200
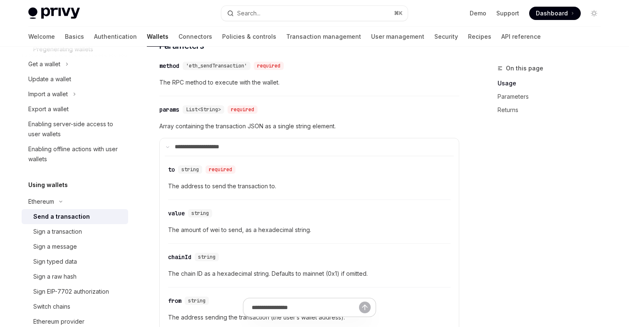
scroll to position [441, 0]
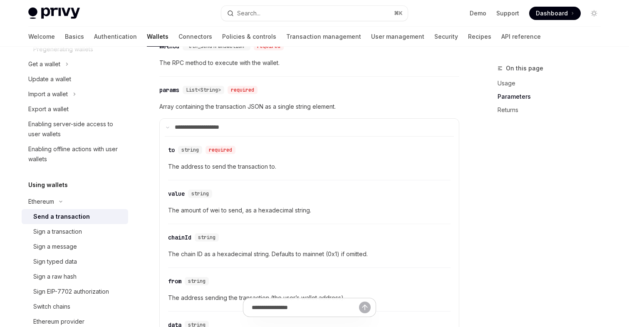
click at [272, 211] on span "The amount of wei to send, as a hexadecimal string." at bounding box center [309, 210] width 283 height 10
click at [287, 214] on span "The amount of wei to send, as a hexadecimal string." at bounding box center [309, 210] width 283 height 10
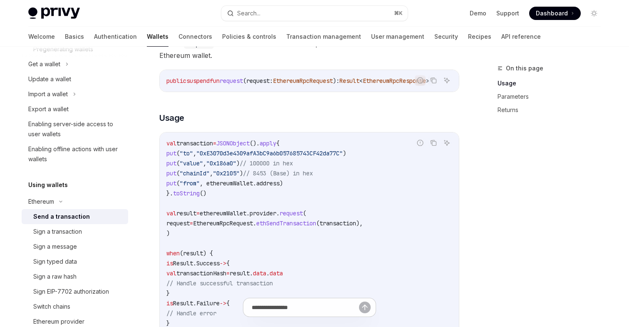
scroll to position [92, 0]
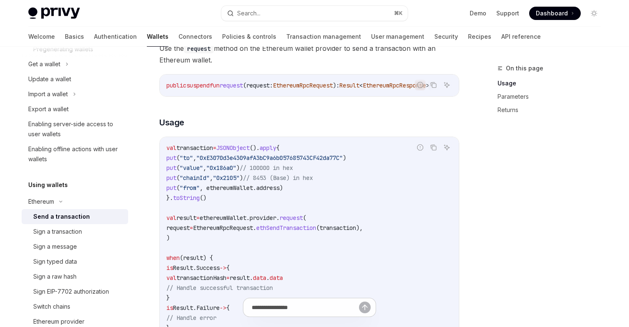
click at [303, 220] on span "request" at bounding box center [291, 217] width 23 height 7
click at [307, 231] on span "ethSendTransaction" at bounding box center [286, 227] width 60 height 7
click at [303, 221] on span "request" at bounding box center [291, 217] width 23 height 7
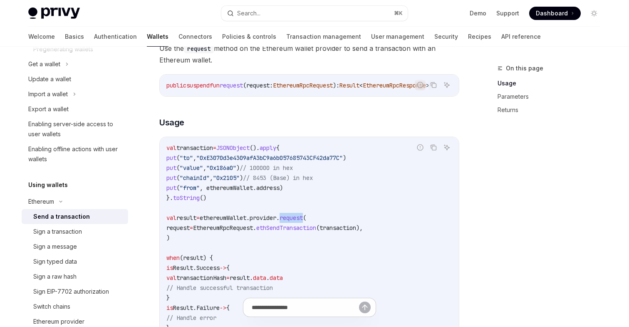
click at [303, 221] on span "request" at bounding box center [291, 217] width 23 height 7
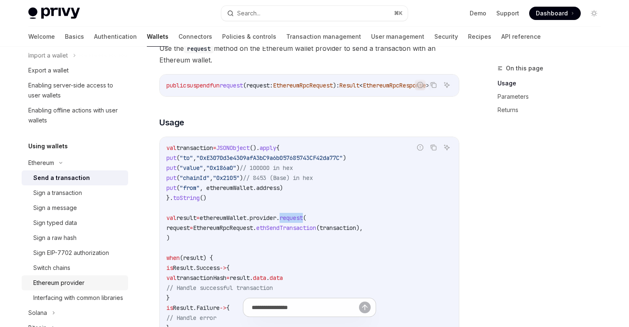
click at [56, 278] on div "Ethereum provider" at bounding box center [58, 283] width 51 height 10
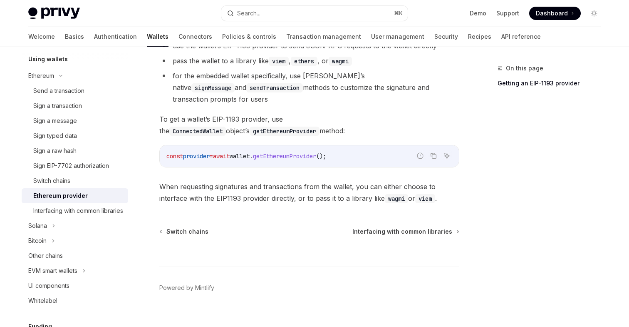
scroll to position [250, 0]
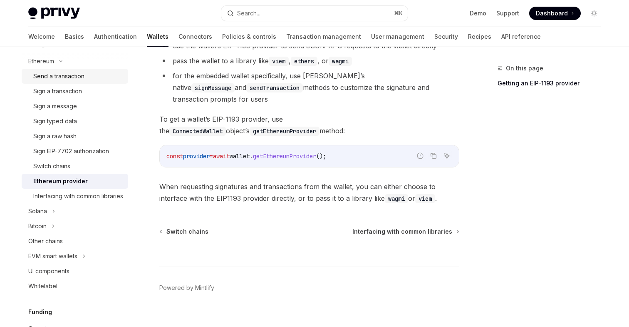
click at [68, 79] on div "Send a transaction" at bounding box center [58, 76] width 51 height 10
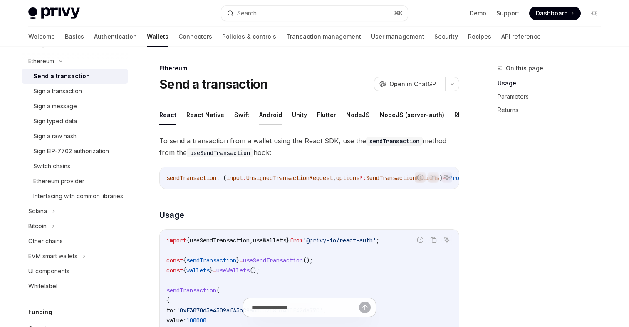
click at [259, 112] on button "Android" at bounding box center [270, 115] width 23 height 20
type textarea "*"
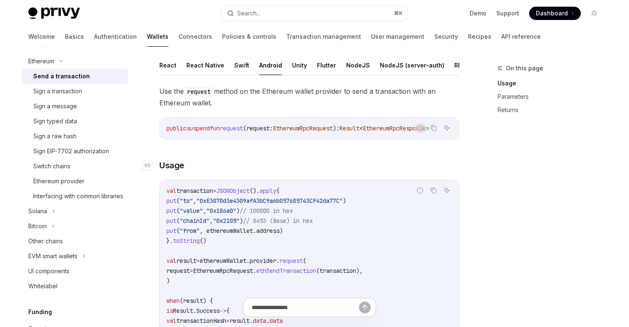
scroll to position [63, 0]
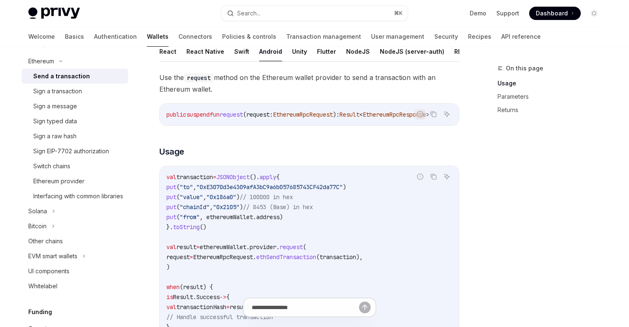
click at [236, 201] on span ""0x186a0"" at bounding box center [221, 196] width 30 height 7
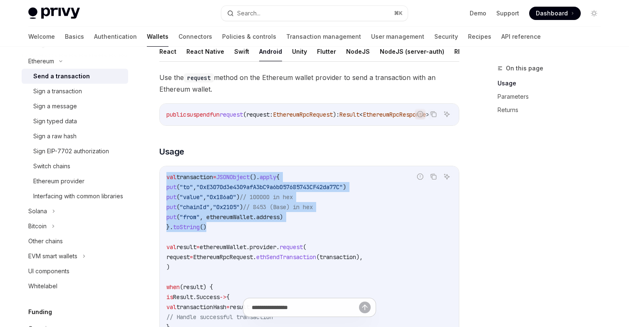
drag, startPoint x: 167, startPoint y: 180, endPoint x: 216, endPoint y: 230, distance: 70.6
click at [217, 230] on code "val transaction = JSONObject (). apply { put ( "to" , "0xE3070d3e4309afA3bC9a6b…" at bounding box center [309, 272] width 286 height 200
click at [216, 230] on code "val transaction = JSONObject (). apply { put ( "to" , "0xE3070d3e4309afA3bC9a6b…" at bounding box center [309, 272] width 286 height 200
drag, startPoint x: 210, startPoint y: 230, endPoint x: 166, endPoint y: 181, distance: 66.3
click at [166, 181] on div "val transaction = JSONObject (). apply { put ( "to" , "0xE3070d3e4309afA3bC9a6b…" at bounding box center [309, 271] width 299 height 211
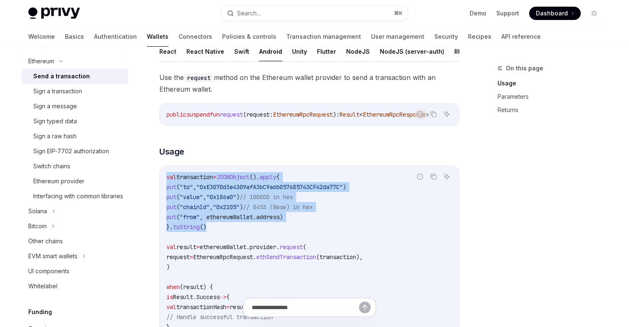
click at [166, 181] on div "val transaction = JSONObject (). apply { put ( "to" , "0xE3070d3e4309afA3bC9a6b…" at bounding box center [309, 271] width 299 height 211
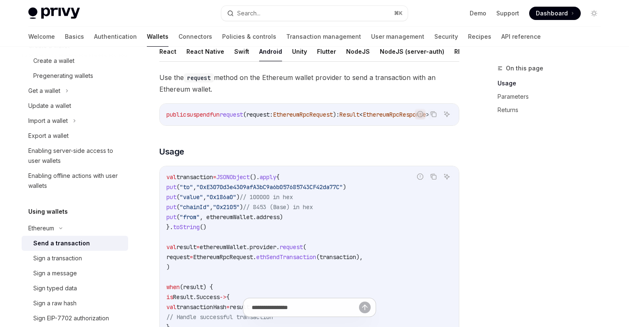
scroll to position [114, 0]
